Goal: Navigation & Orientation: Find specific page/section

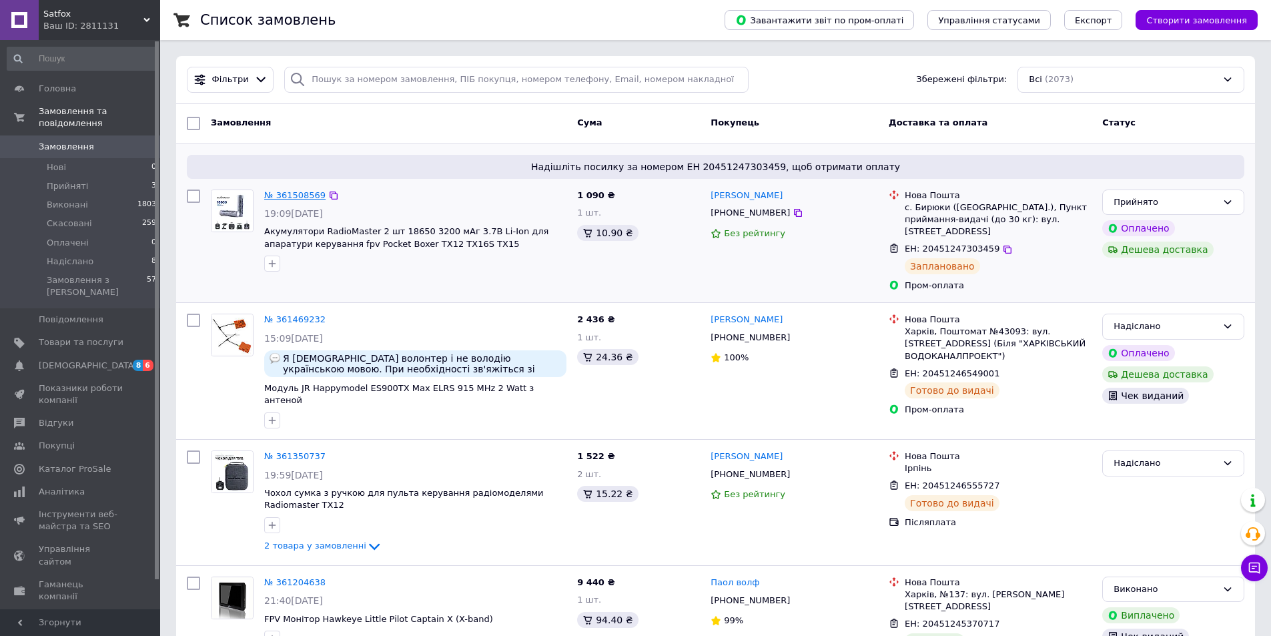
click at [282, 195] on link "№ 361508569" at bounding box center [294, 195] width 61 height 10
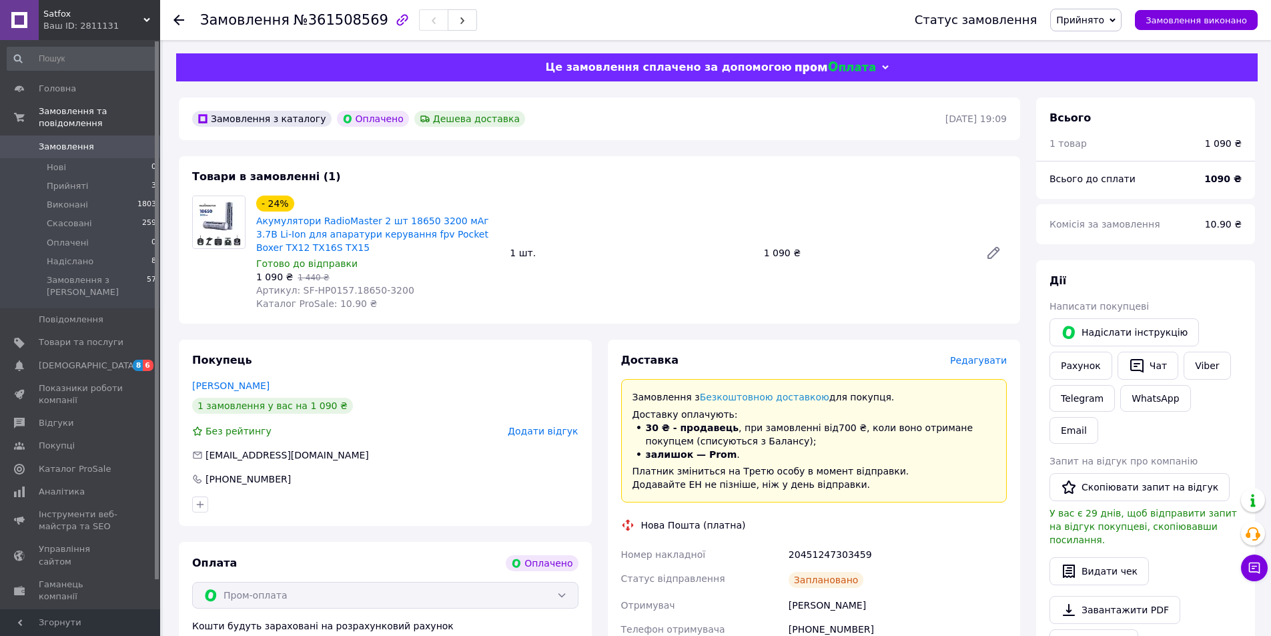
click at [180, 22] on icon at bounding box center [178, 20] width 11 height 11
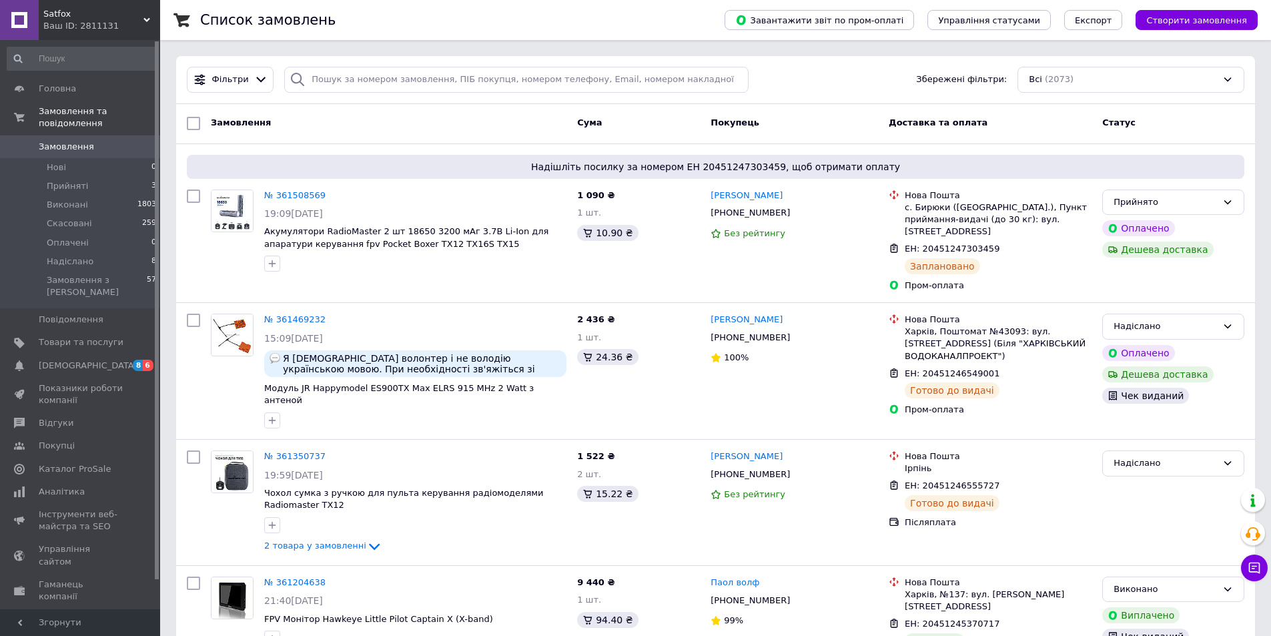
click at [138, 13] on span "Satfox" at bounding box center [93, 14] width 100 height 12
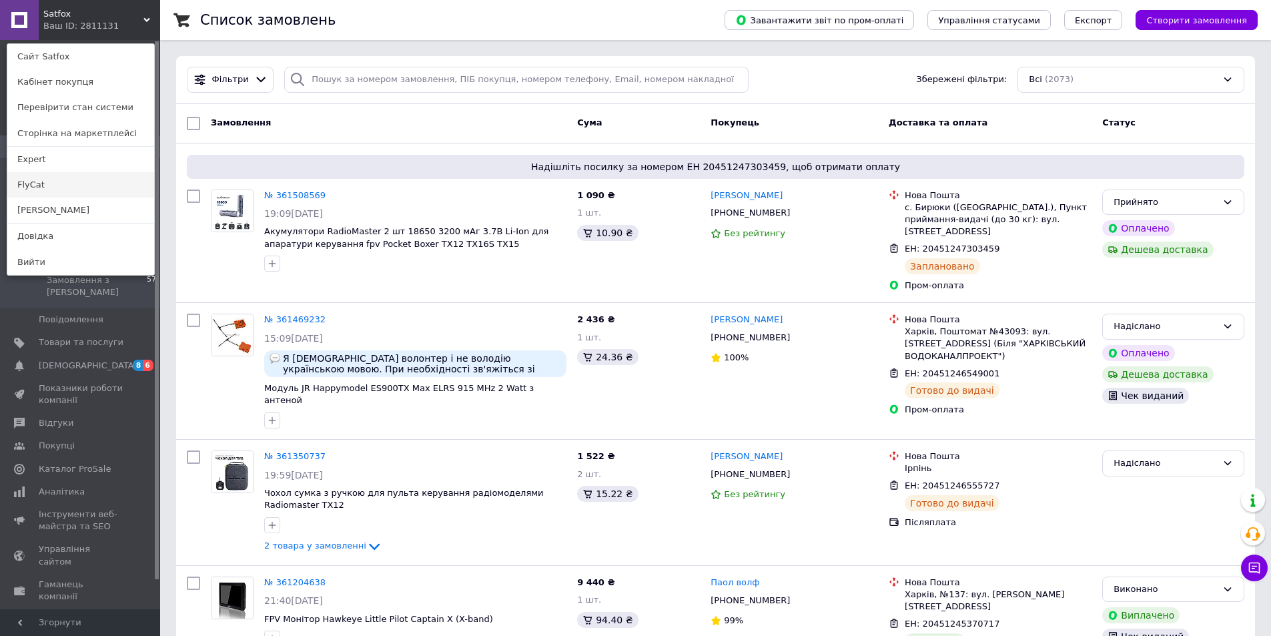
click at [56, 181] on link "FlyCat" at bounding box center [80, 184] width 147 height 25
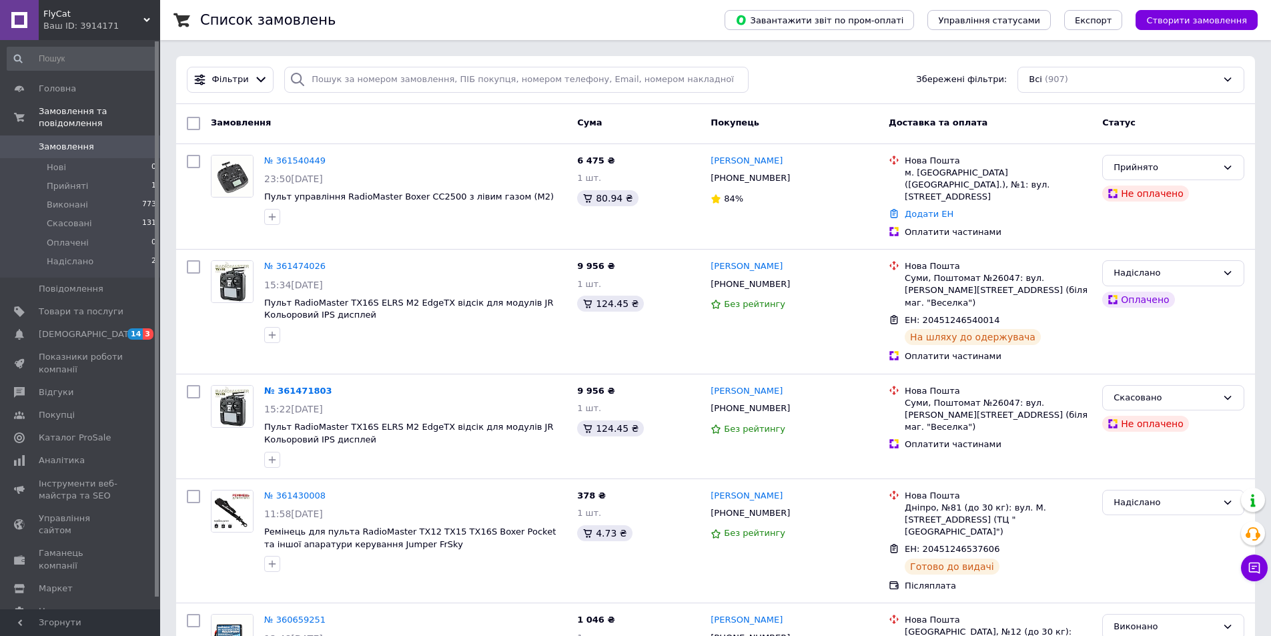
click at [135, 19] on span "FlyCat" at bounding box center [93, 14] width 100 height 12
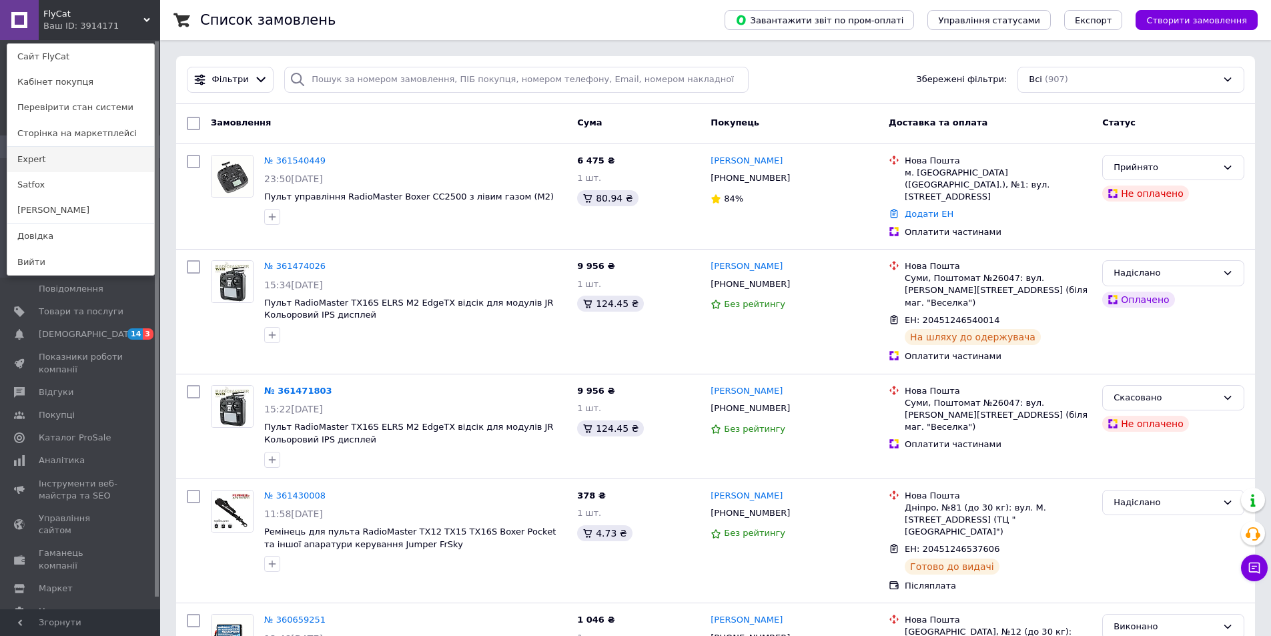
click at [39, 161] on link "Expert" at bounding box center [80, 159] width 147 height 25
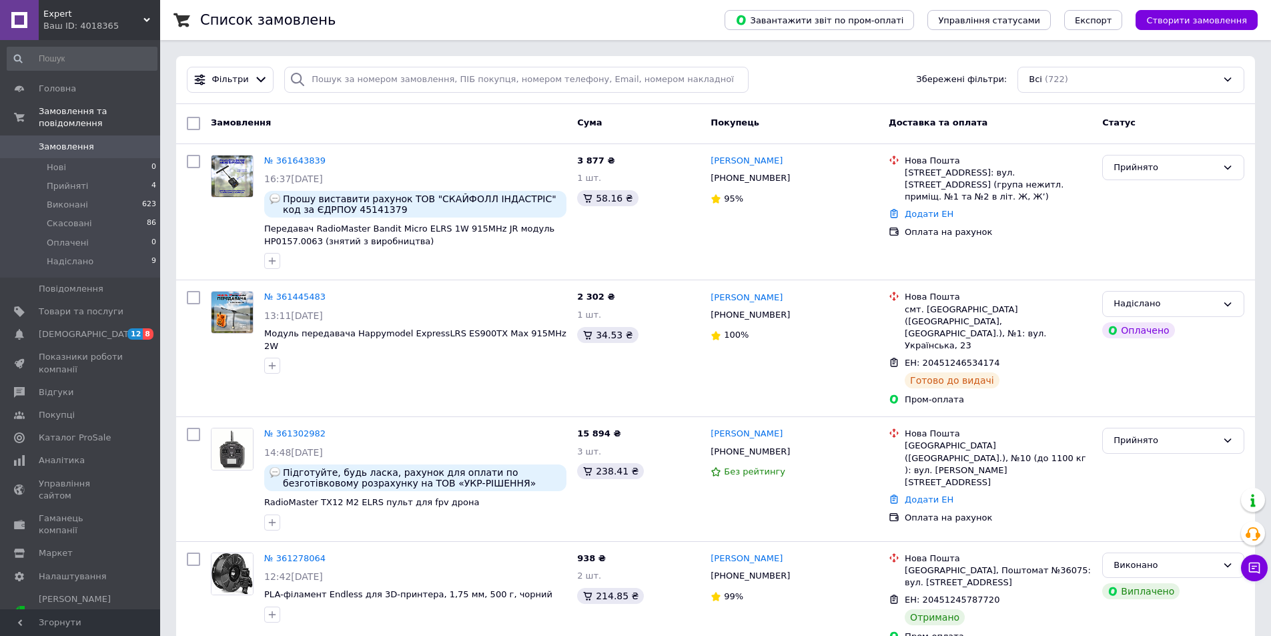
click at [145, 16] on div "Expert Ваш ID: 4018365" at bounding box center [99, 20] width 121 height 40
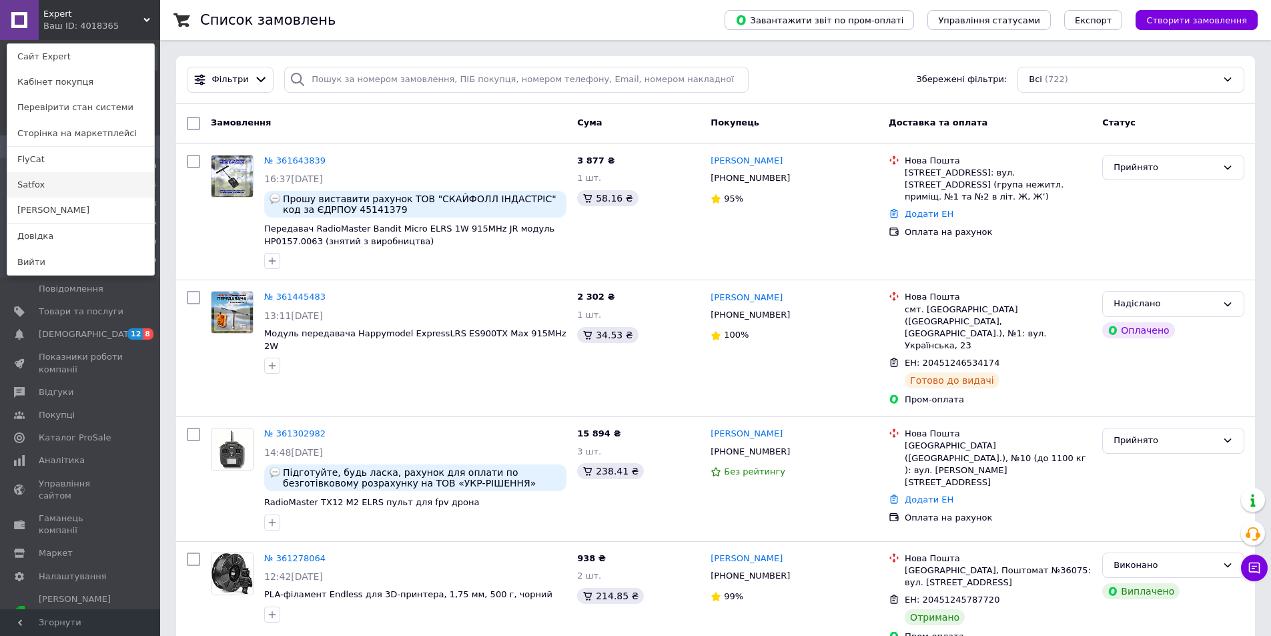
click at [41, 173] on link "Satfox" at bounding box center [80, 184] width 147 height 25
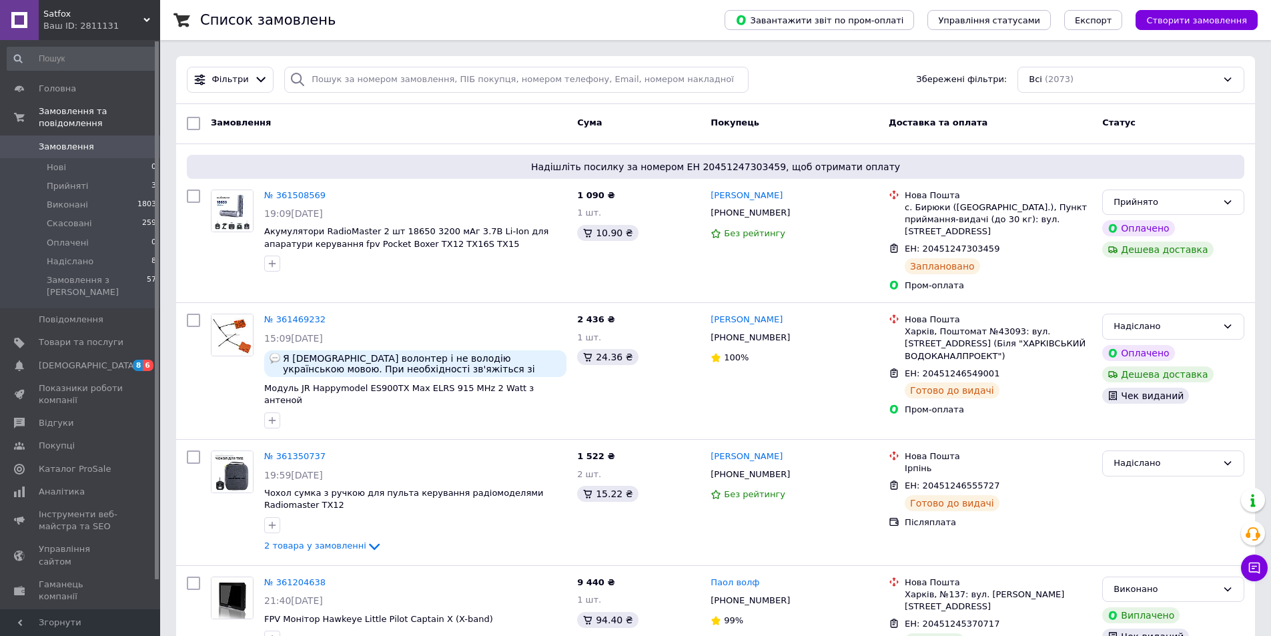
click at [129, 25] on div "Ваш ID: 2811131" at bounding box center [101, 26] width 117 height 12
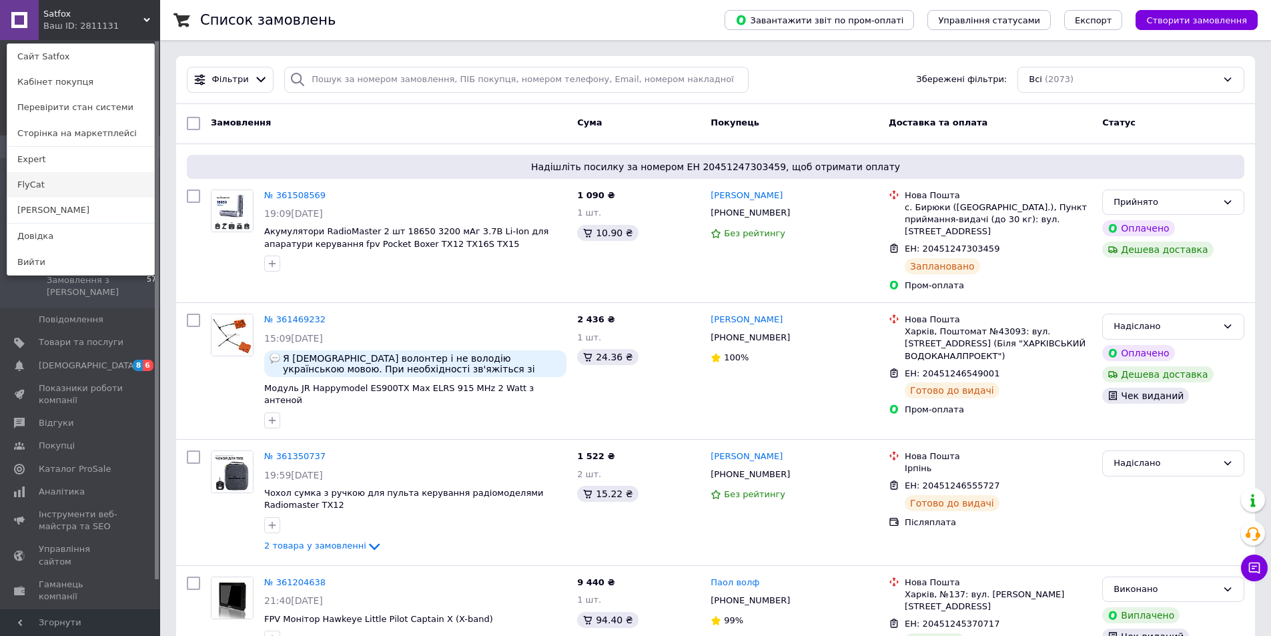
click at [51, 185] on link "FlyCat" at bounding box center [80, 184] width 147 height 25
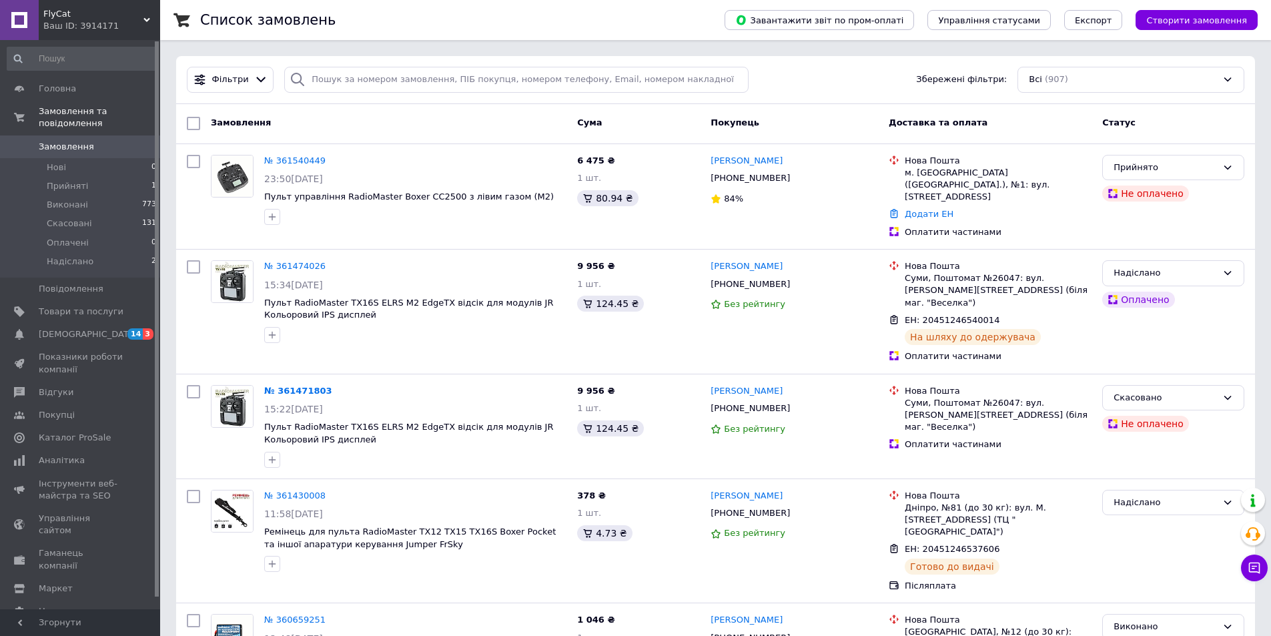
click at [135, 19] on span "FlyCat" at bounding box center [93, 14] width 100 height 12
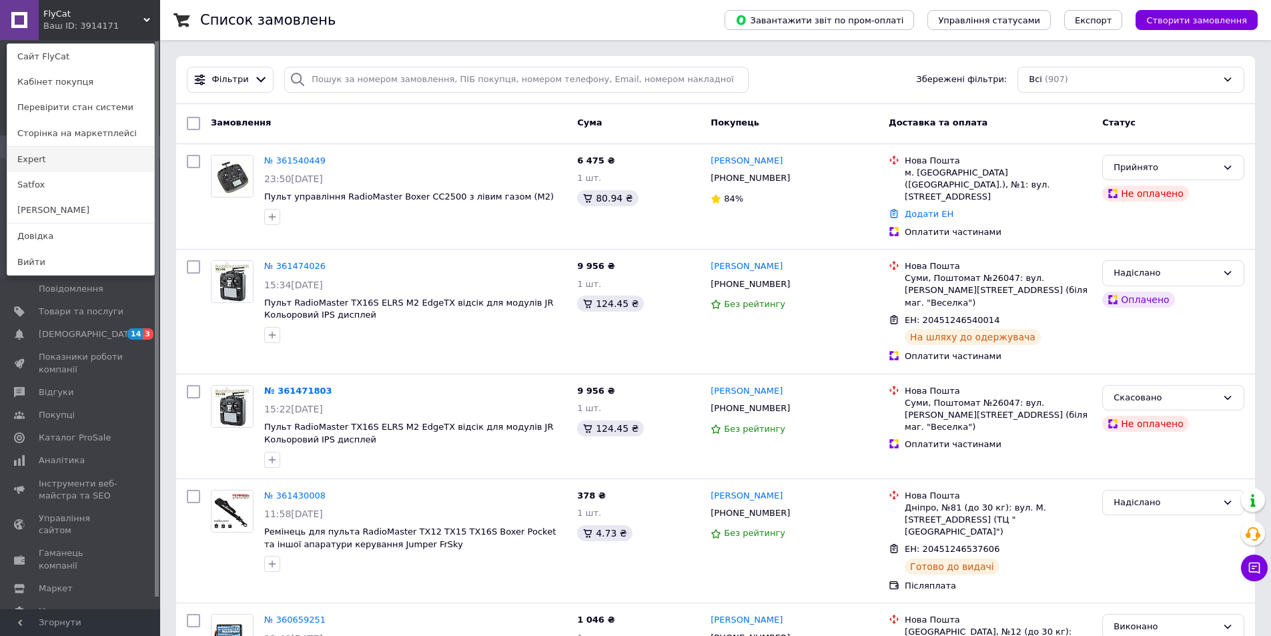
click at [33, 153] on link "Expert" at bounding box center [80, 159] width 147 height 25
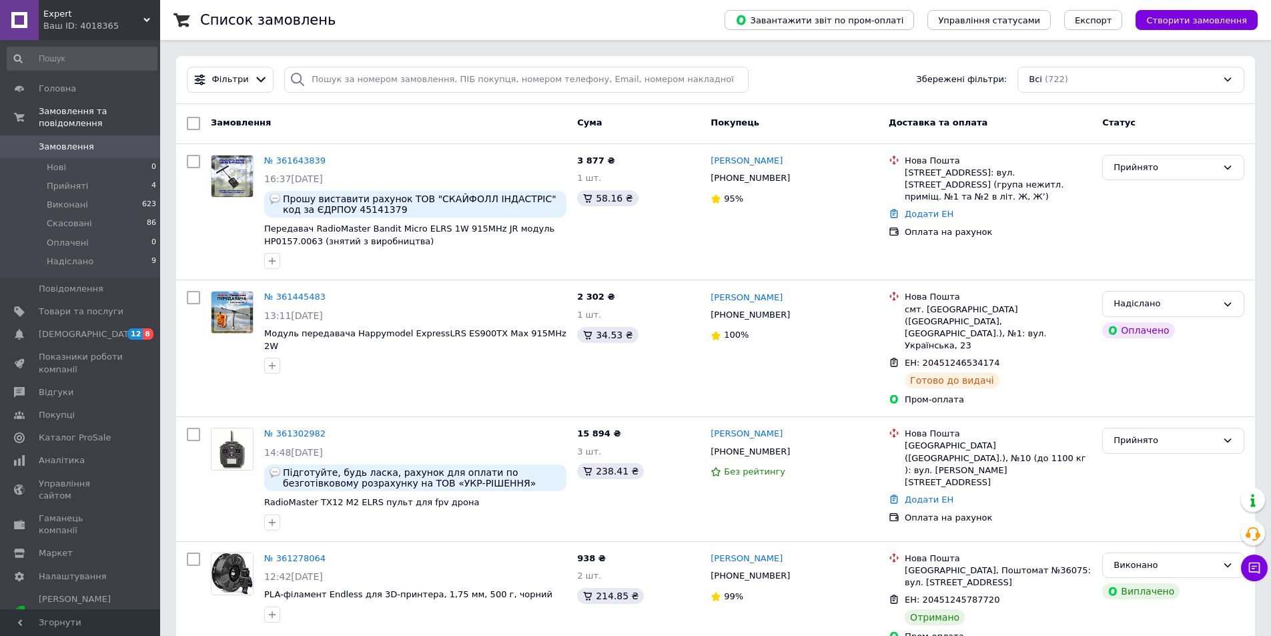
click at [528, 34] on div "Список замовлень" at bounding box center [449, 20] width 498 height 40
